Goal: Task Accomplishment & Management: Use online tool/utility

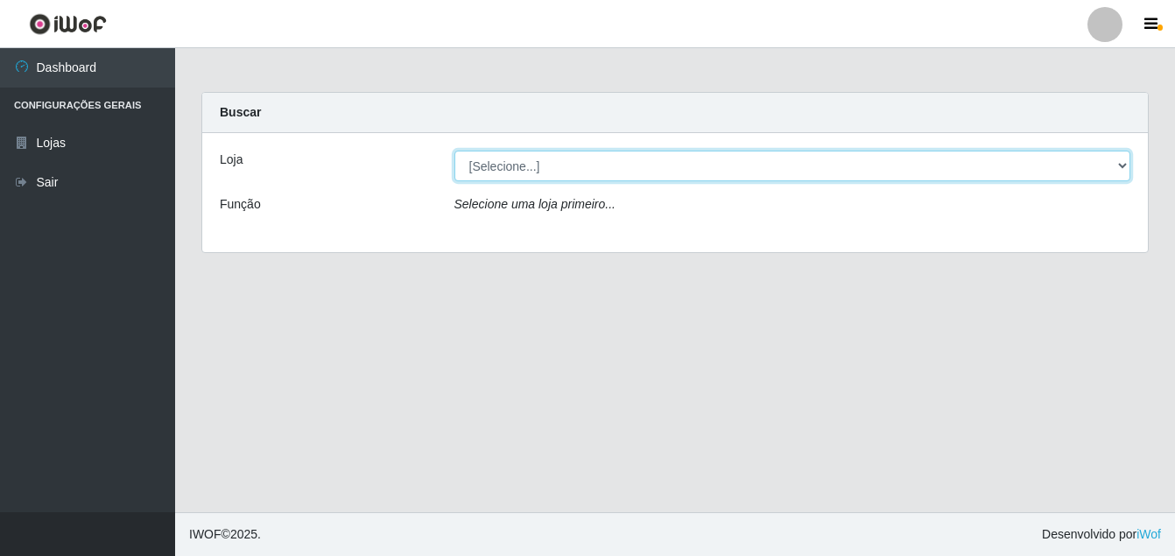
click at [646, 166] on select "[Selecione...] Ajubá Mercado" at bounding box center [792, 166] width 677 height 31
select select "402"
click at [454, 151] on select "[Selecione...] Ajubá Mercado" at bounding box center [792, 166] width 677 height 31
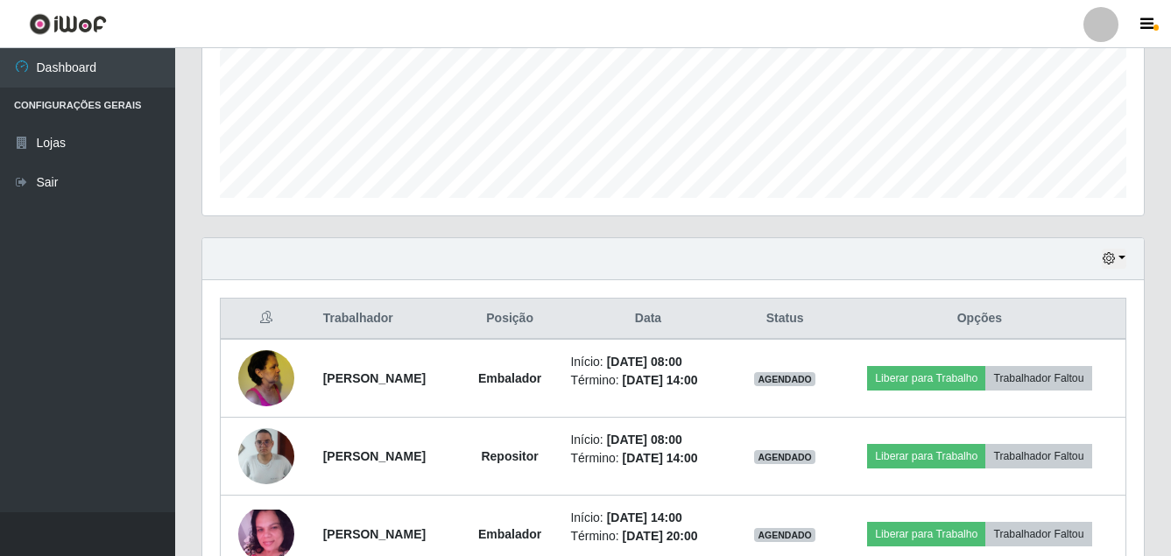
scroll to position [607, 0]
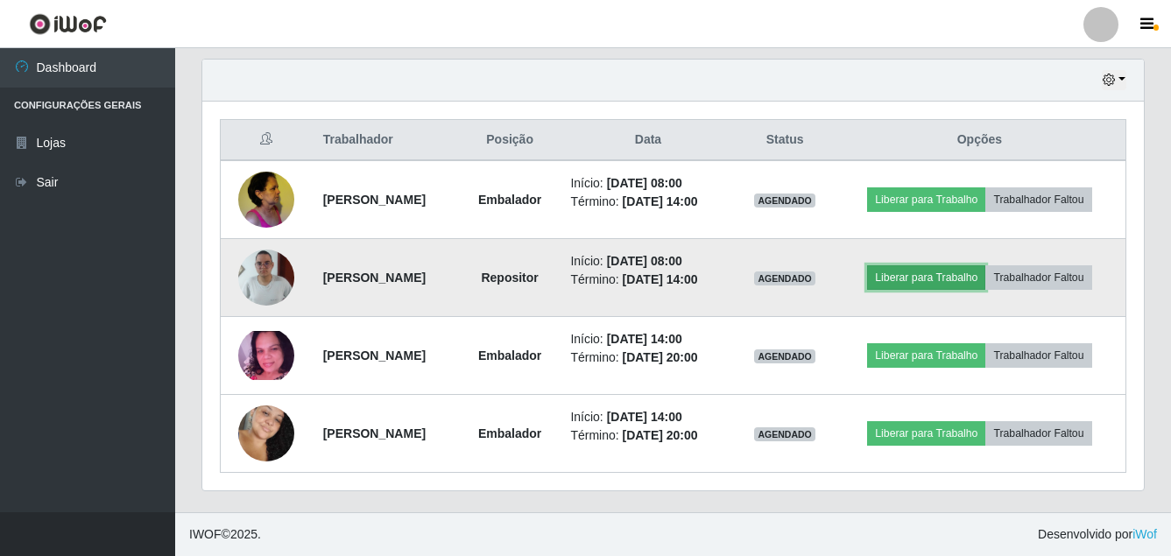
click at [950, 275] on button "Liberar para Trabalho" at bounding box center [926, 277] width 118 height 25
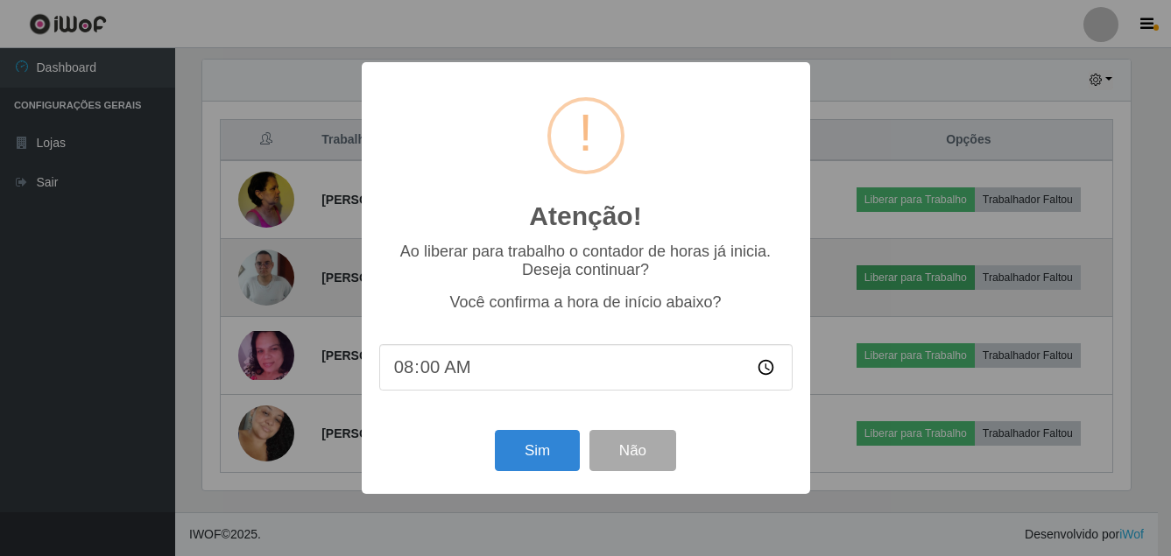
scroll to position [363, 933]
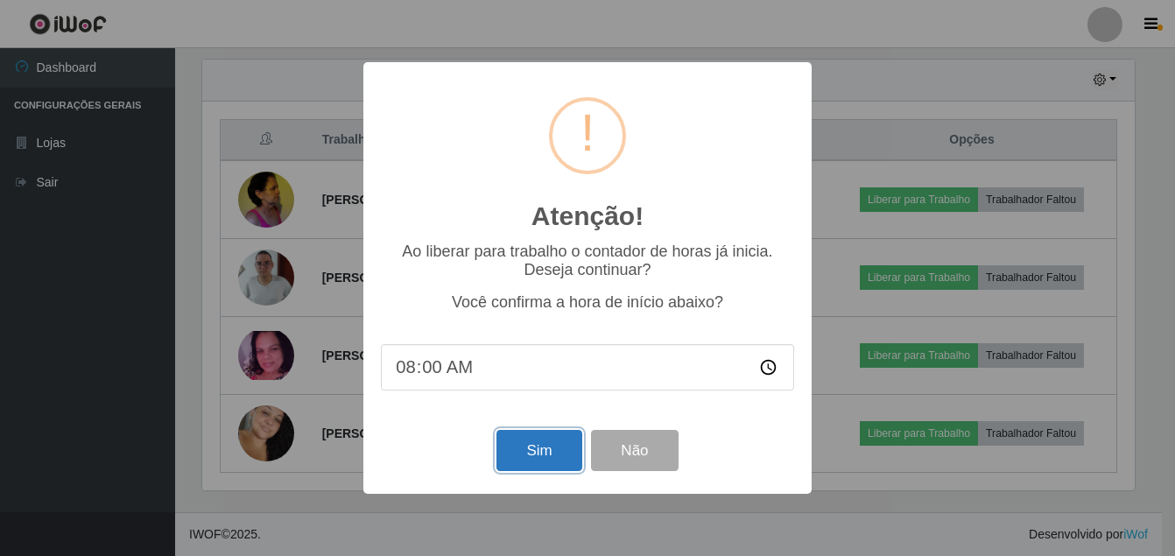
click at [530, 458] on button "Sim" at bounding box center [539, 450] width 85 height 41
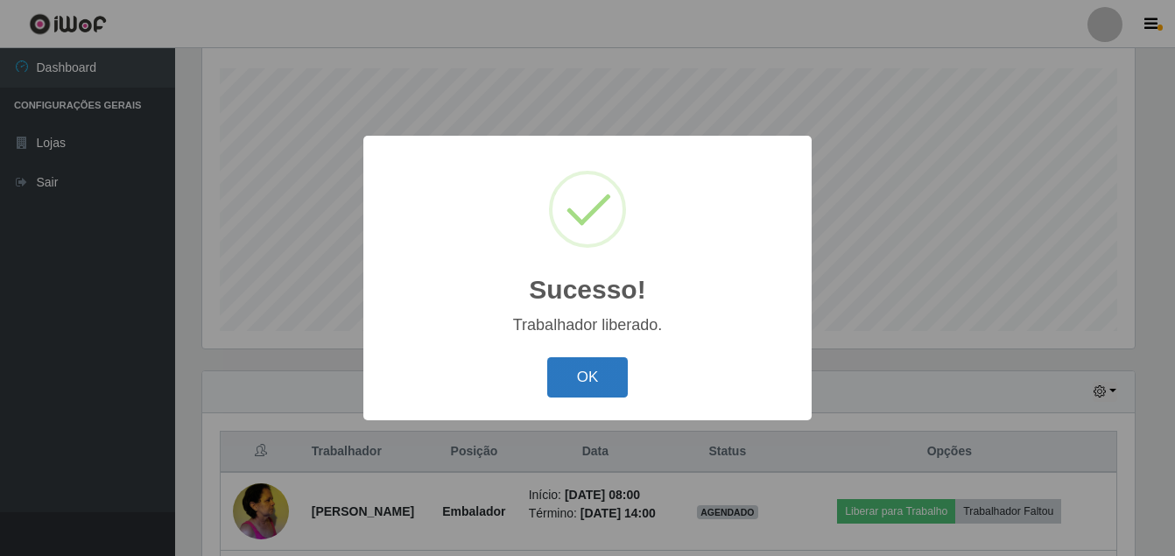
click at [570, 376] on button "OK" at bounding box center [587, 377] width 81 height 41
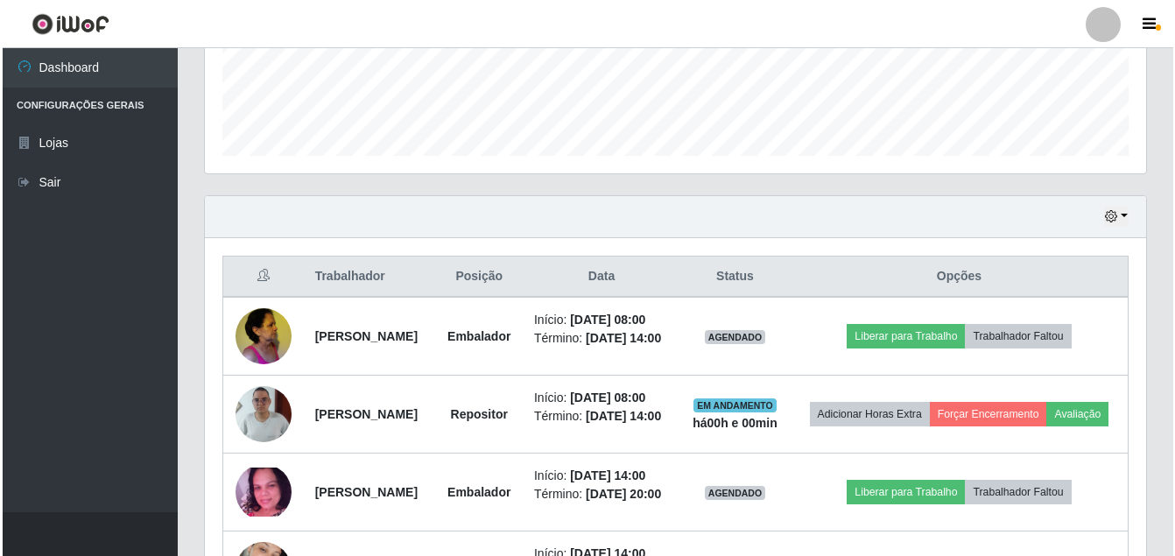
scroll to position [558, 0]
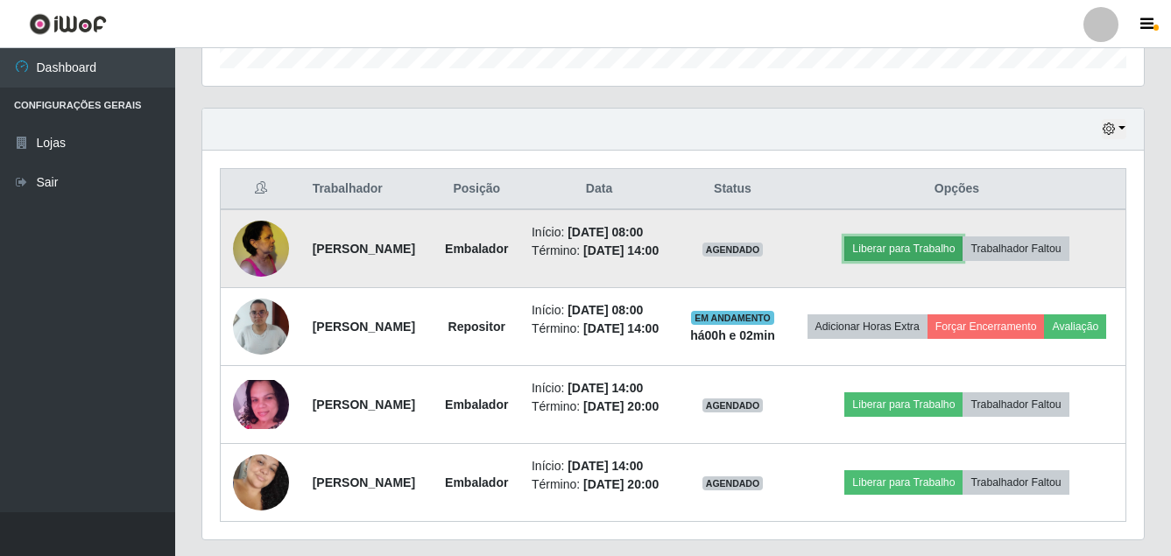
click at [924, 259] on button "Liberar para Trabalho" at bounding box center [903, 248] width 118 height 25
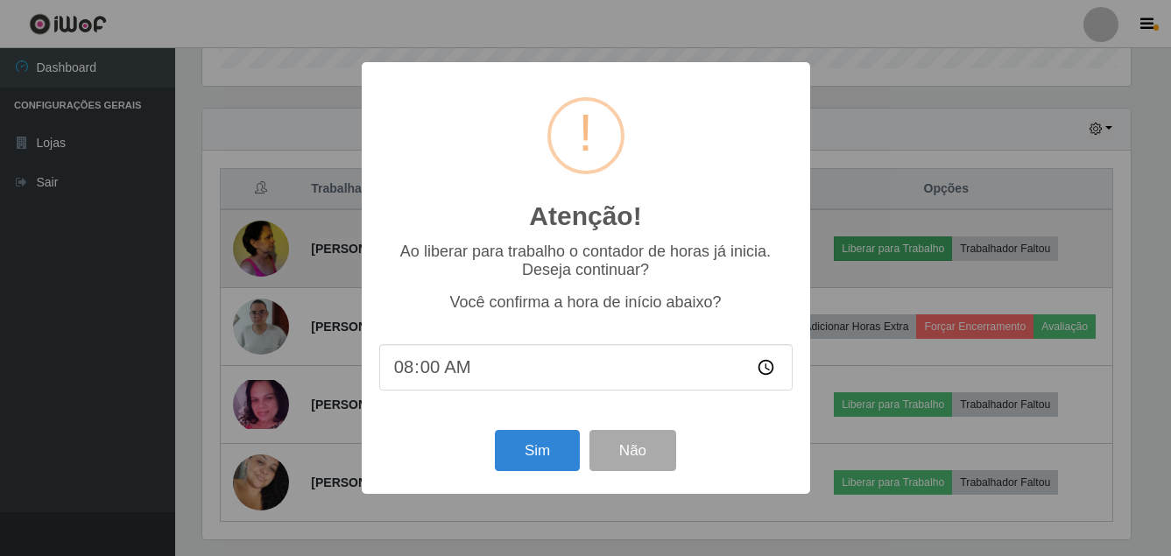
scroll to position [363, 933]
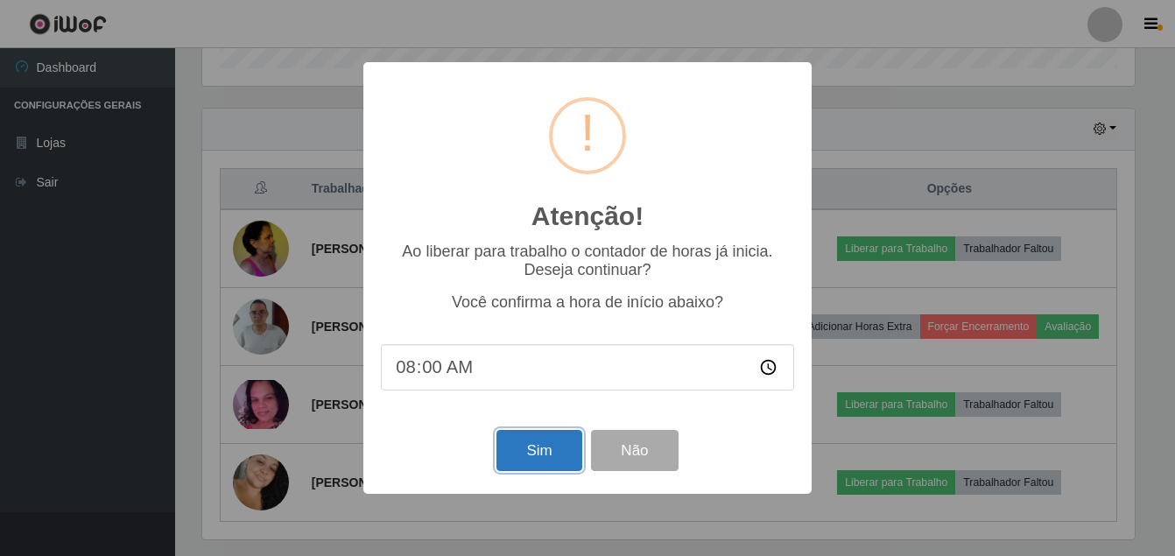
click at [557, 442] on button "Sim" at bounding box center [539, 450] width 85 height 41
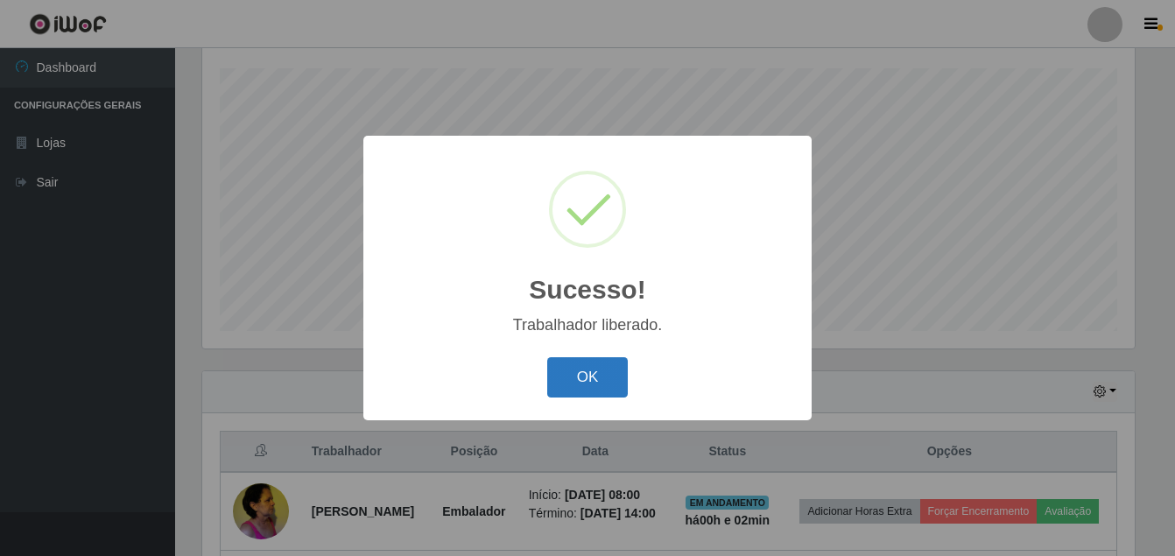
click at [577, 373] on button "OK" at bounding box center [587, 377] width 81 height 41
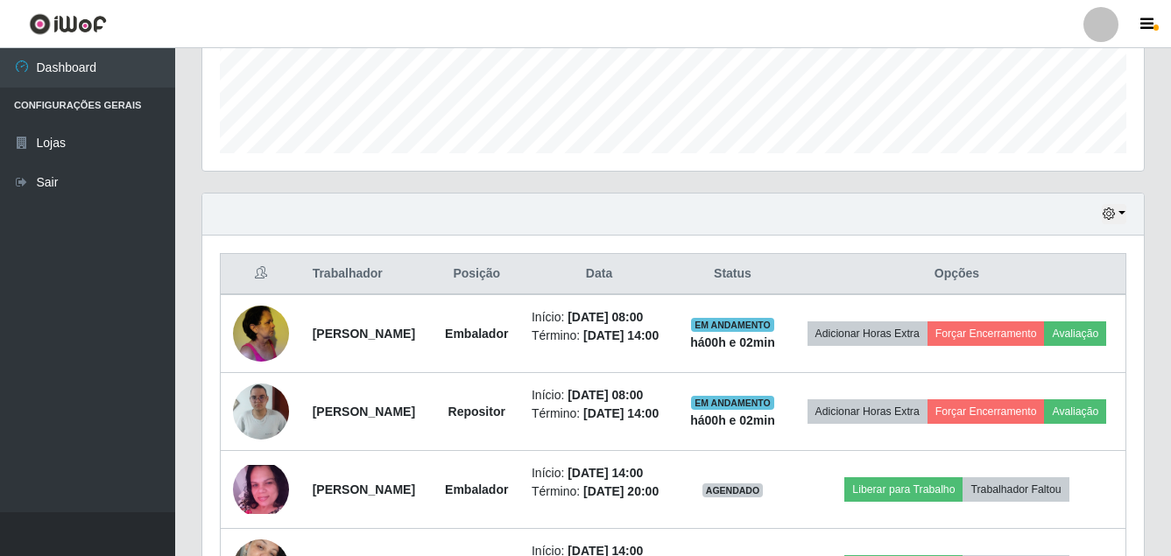
scroll to position [470, 0]
